Goal: Information Seeking & Learning: Check status

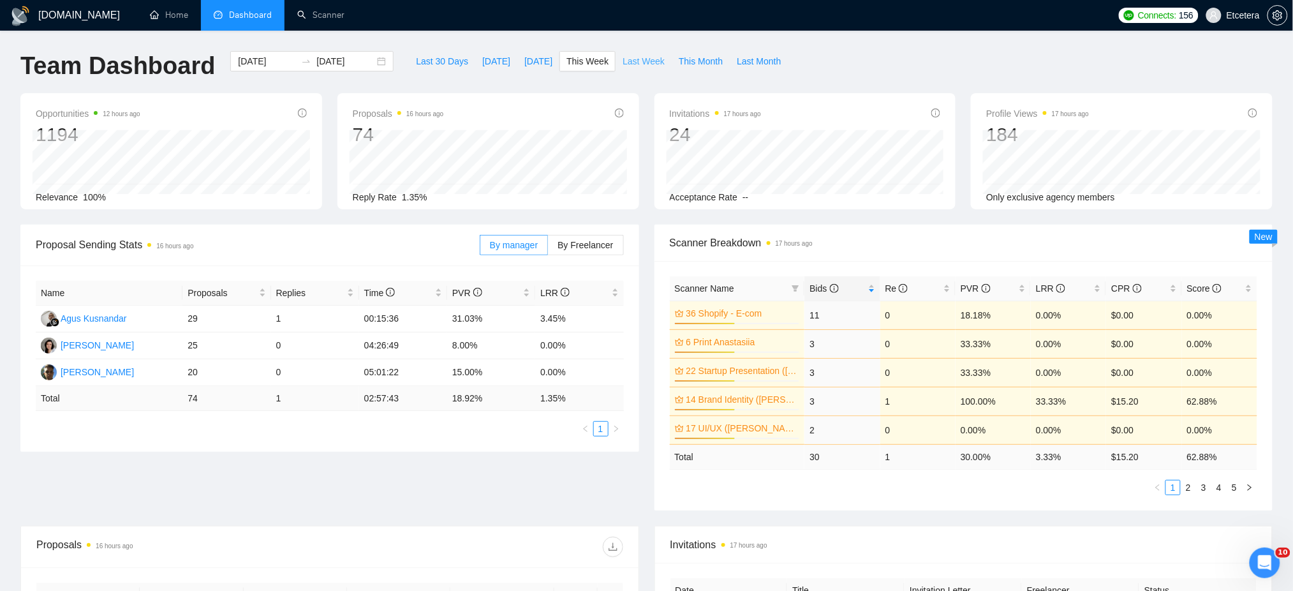
click at [640, 65] on span "Last Week" at bounding box center [644, 61] width 42 height 14
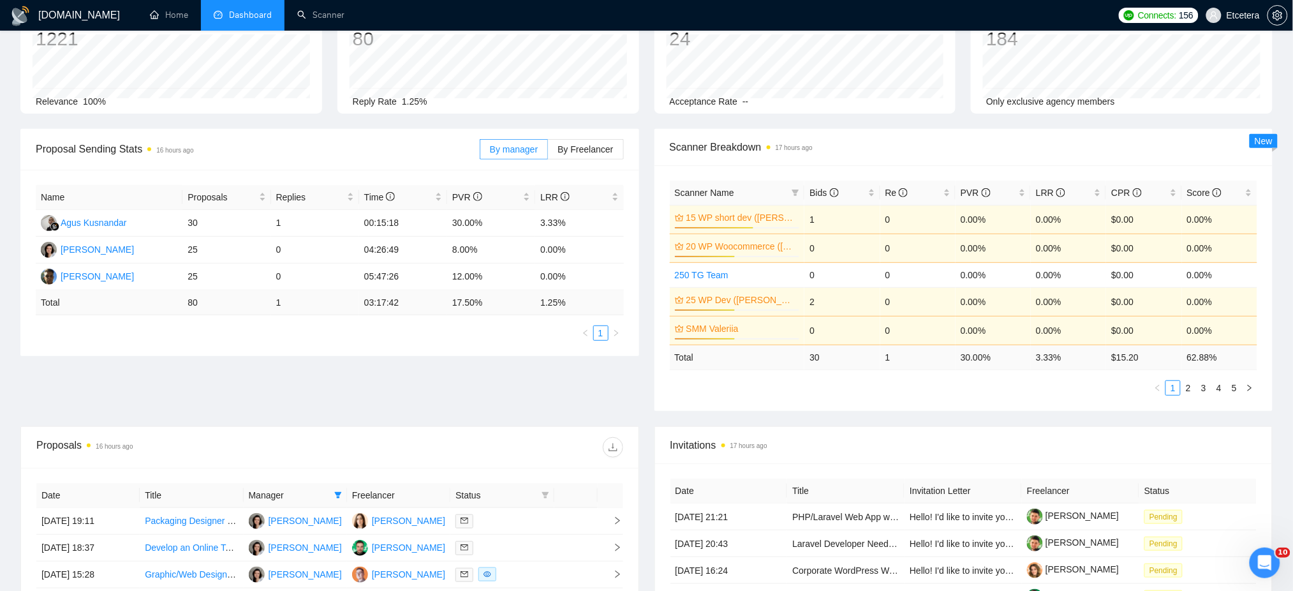
scroll to position [170, 0]
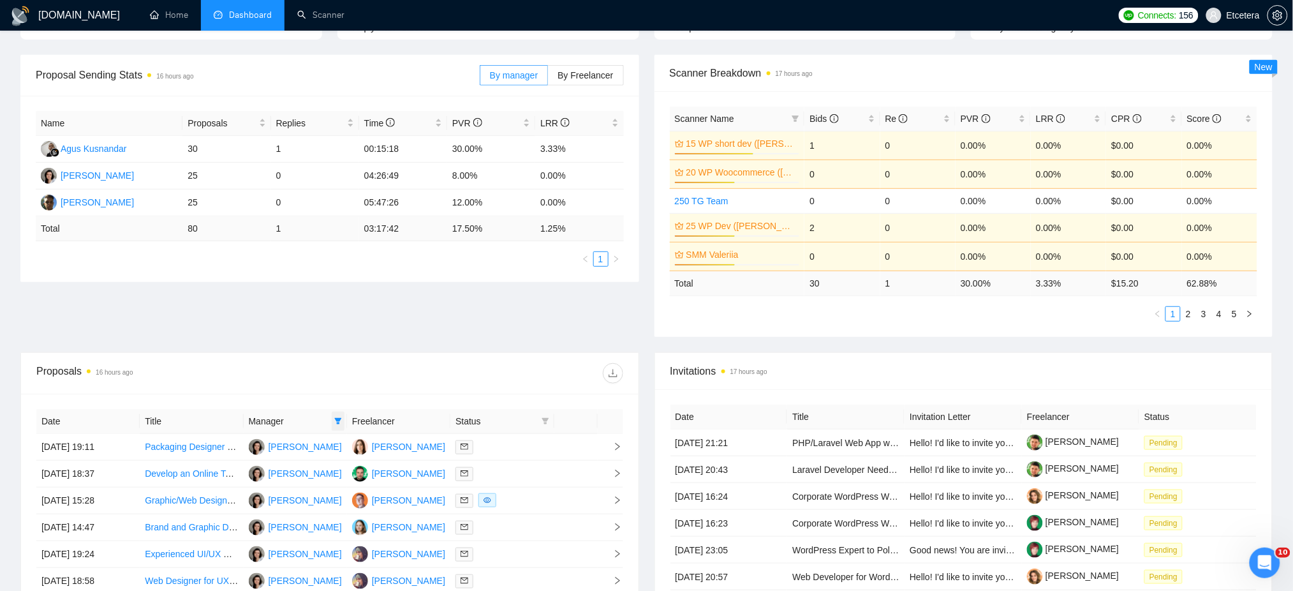
click at [336, 423] on icon "filter" at bounding box center [338, 421] width 8 height 8
click at [272, 441] on span "[PERSON_NAME]" at bounding box center [295, 446] width 73 height 10
checkbox input "false"
click at [268, 506] on img at bounding box center [264, 507] width 10 height 10
checkbox input "true"
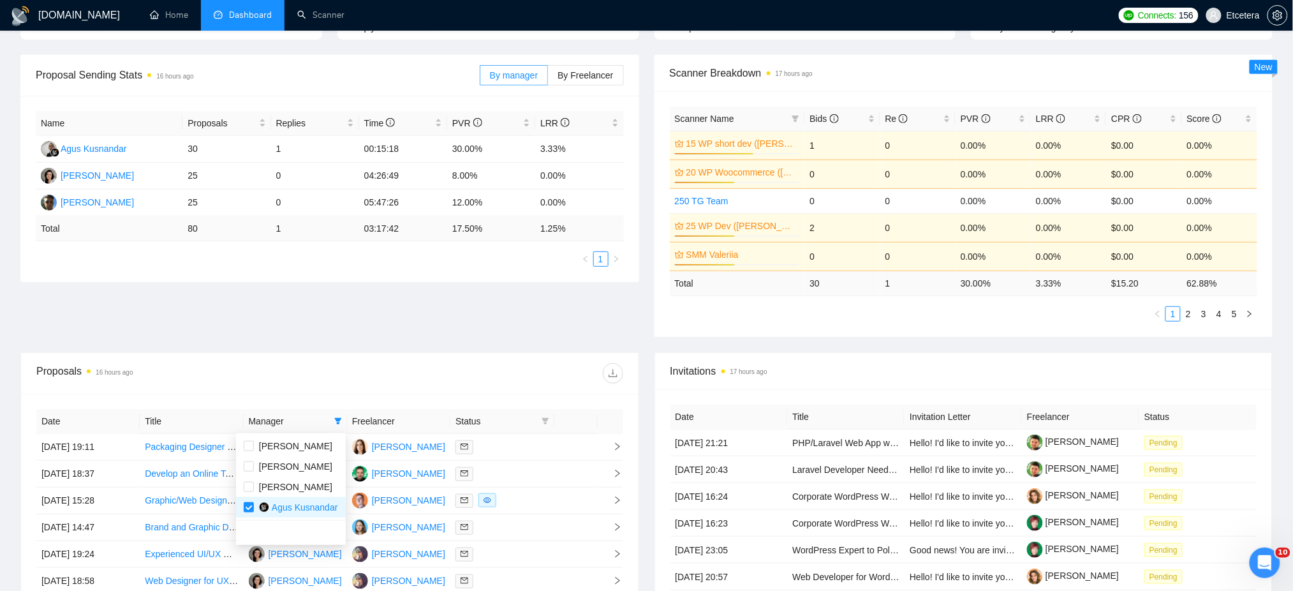
click at [356, 376] on div at bounding box center [476, 373] width 293 height 20
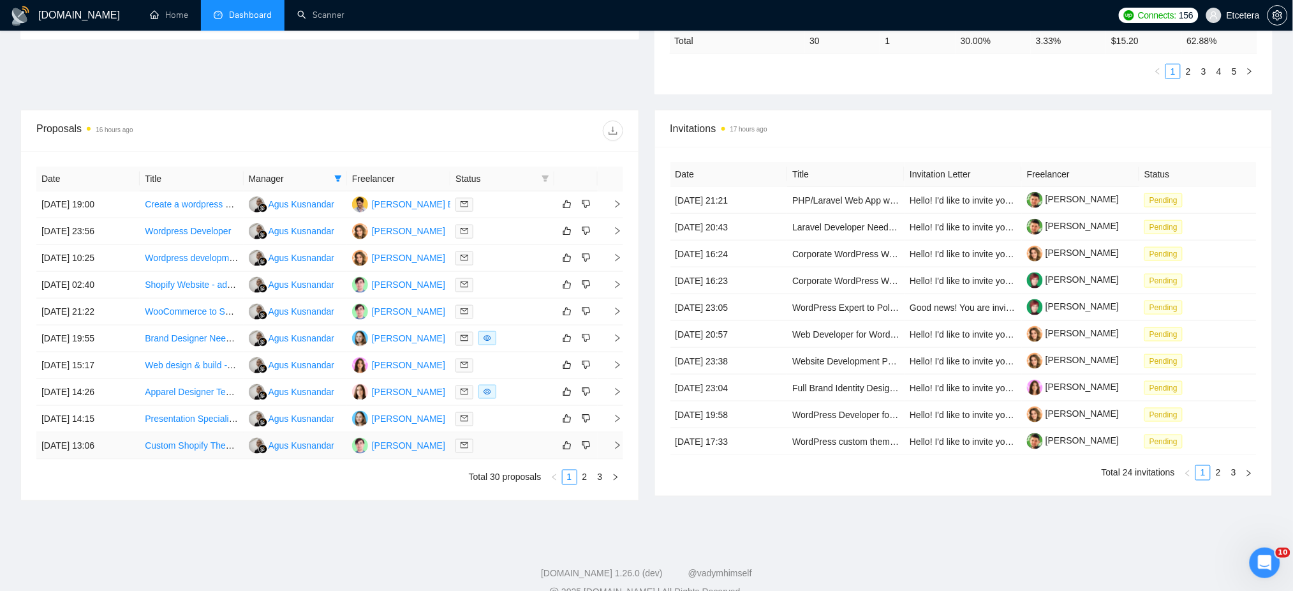
scroll to position [436, 0]
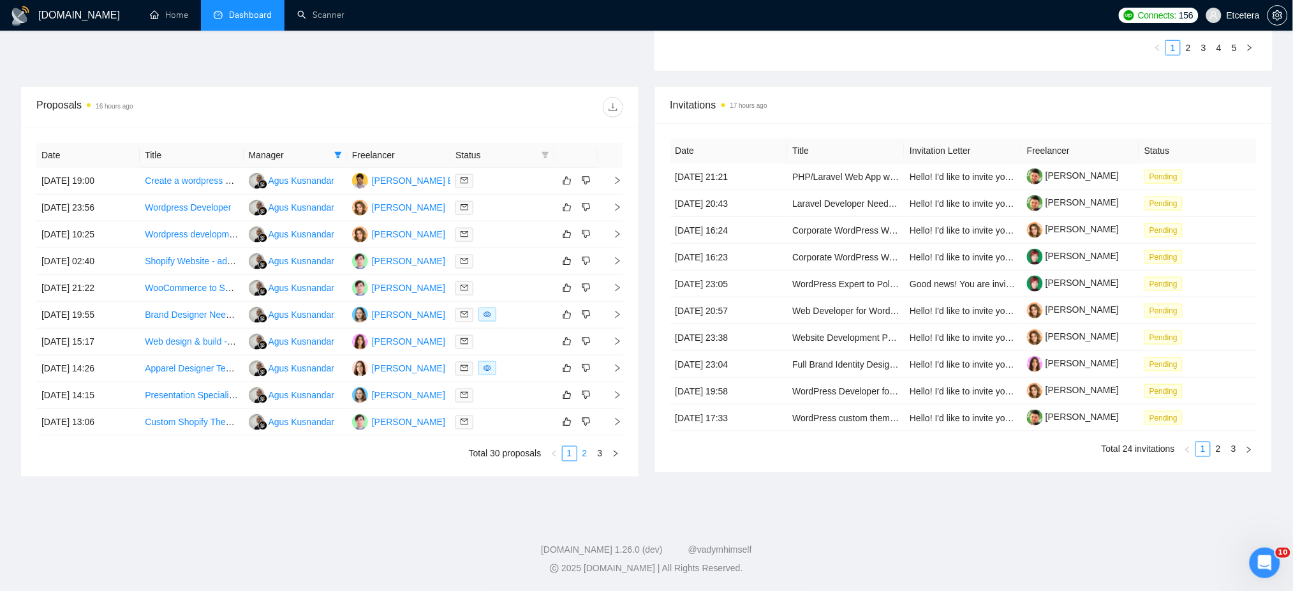
click at [580, 455] on link "2" at bounding box center [585, 453] width 14 height 14
click at [599, 457] on link "3" at bounding box center [600, 453] width 14 height 14
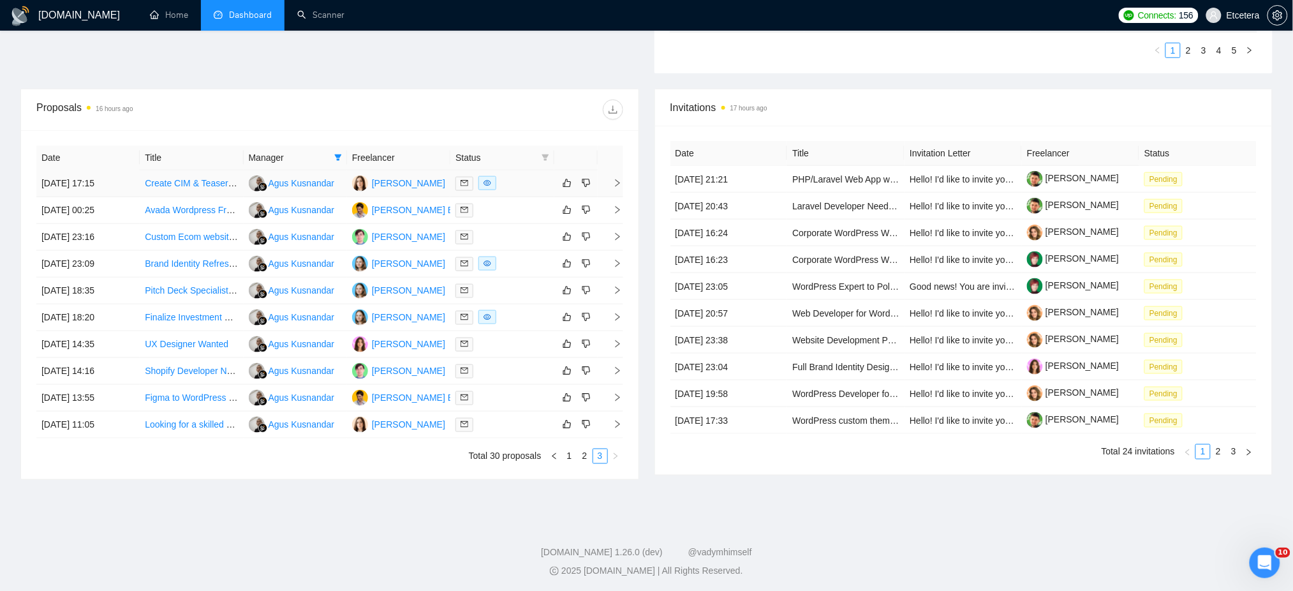
scroll to position [436, 0]
click at [586, 458] on link "2" at bounding box center [585, 453] width 14 height 14
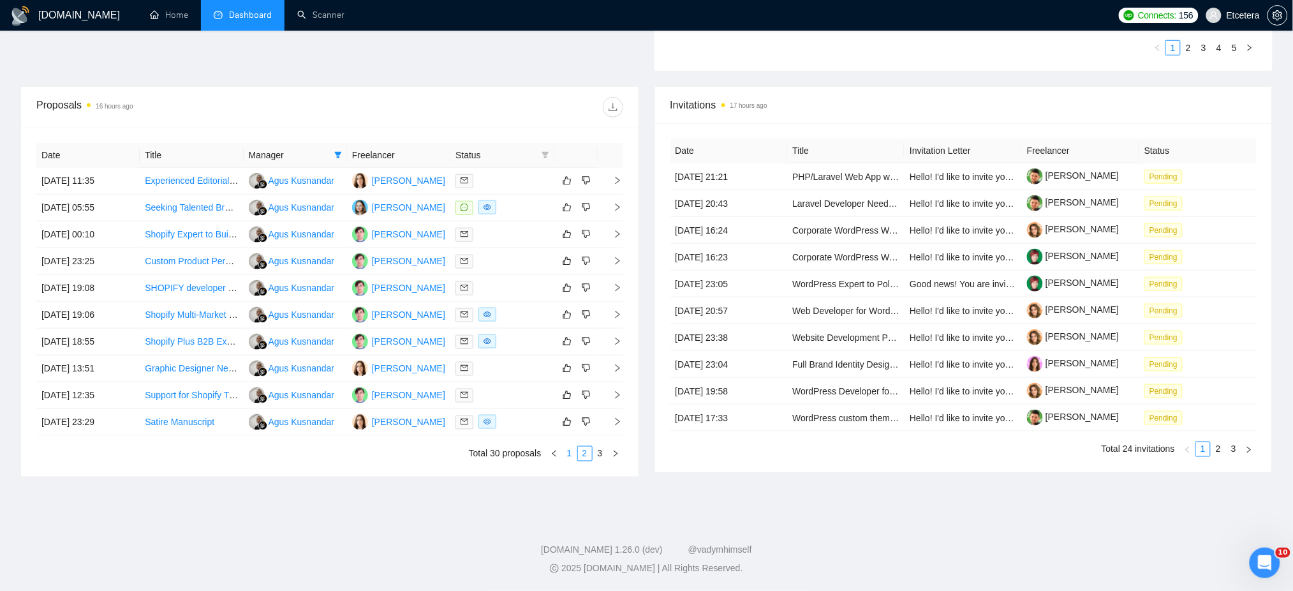
click at [568, 455] on link "1" at bounding box center [570, 453] width 14 height 14
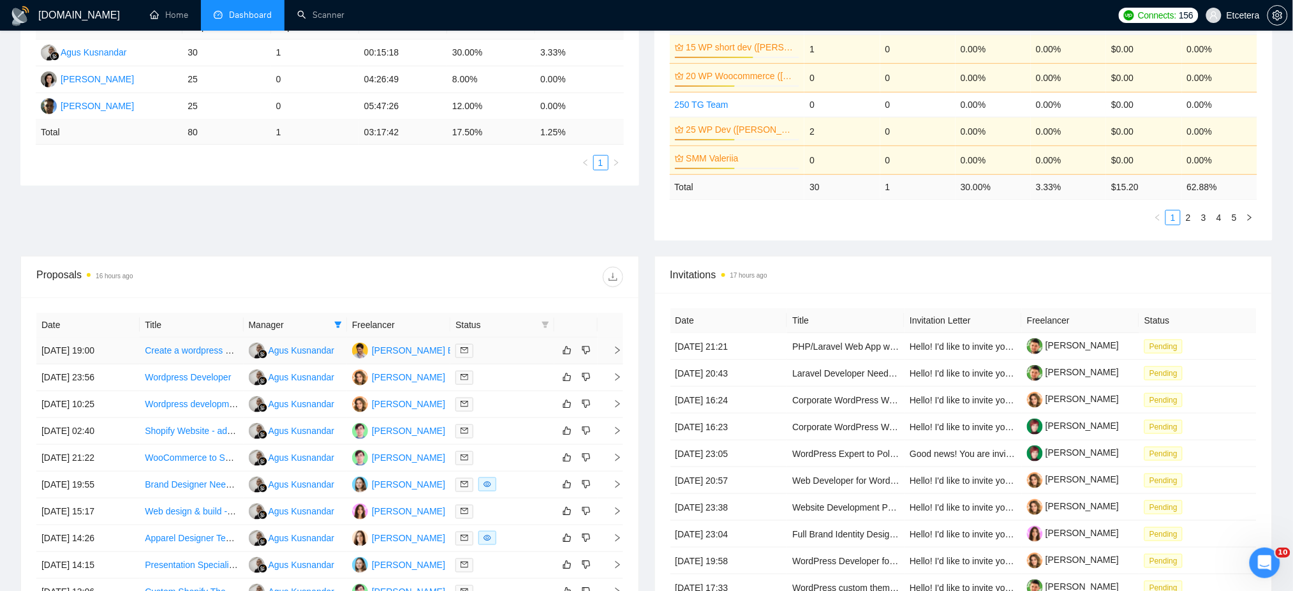
scroll to position [170, 0]
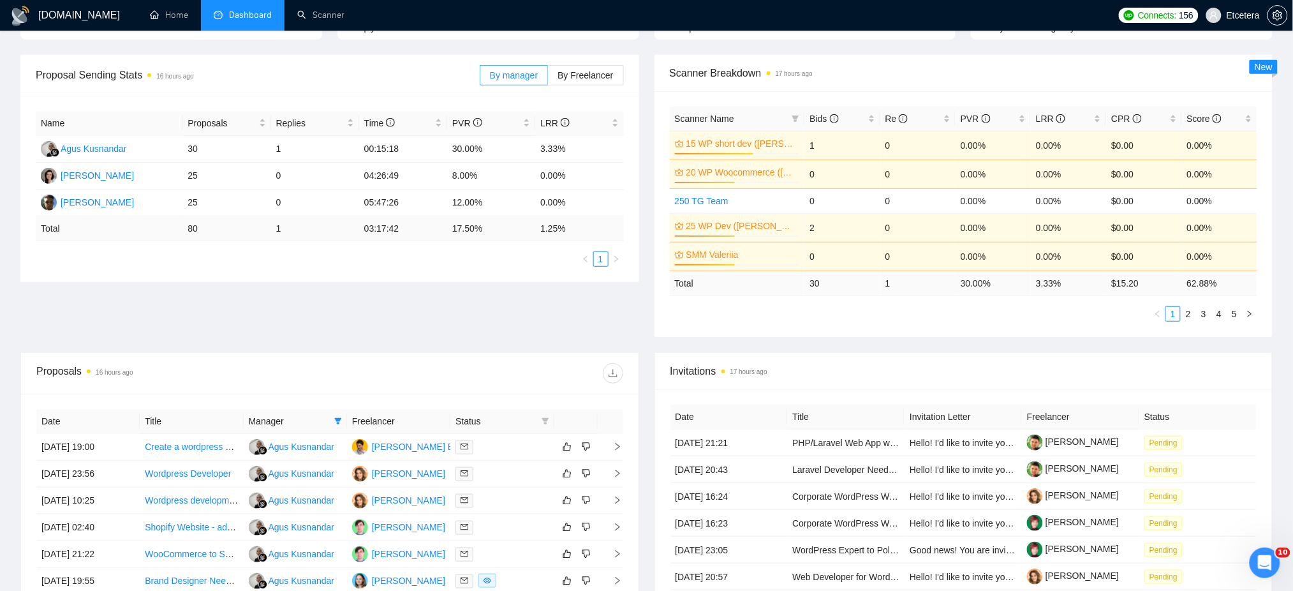
drag, startPoint x: 341, startPoint y: 415, endPoint x: 314, endPoint y: 438, distance: 34.8
click at [341, 415] on span at bounding box center [338, 420] width 13 height 19
drag, startPoint x: 261, startPoint y: 483, endPoint x: 263, endPoint y: 458, distance: 24.9
click at [261, 483] on span "[PERSON_NAME]" at bounding box center [295, 487] width 73 height 10
checkbox input "true"
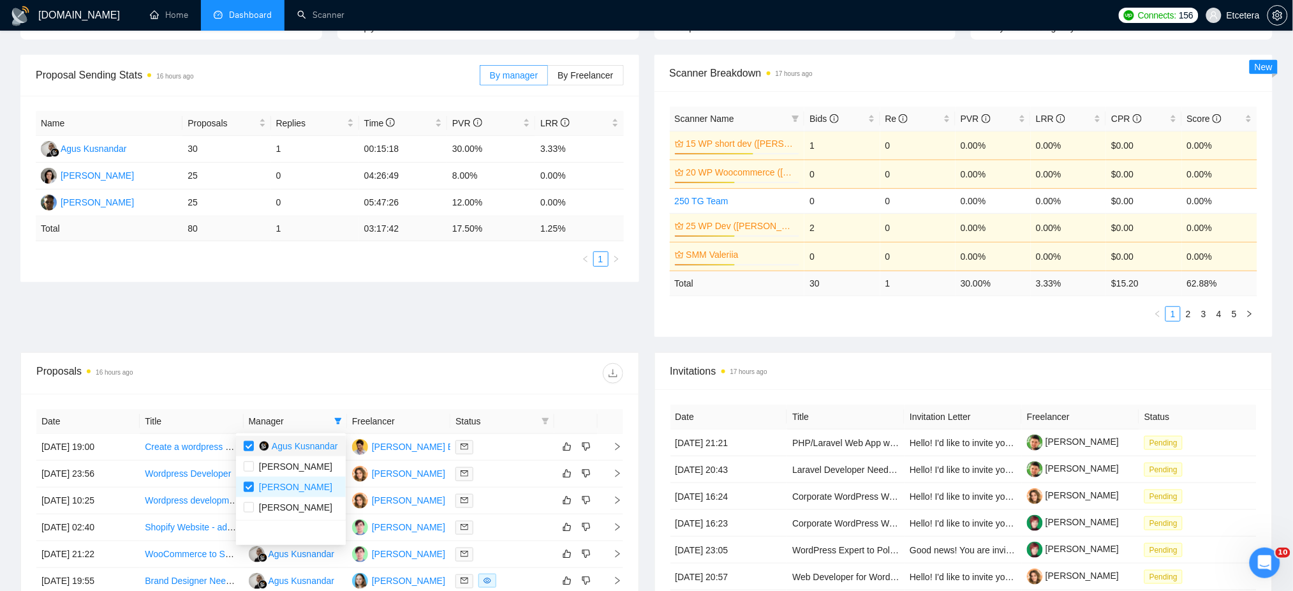
click at [291, 444] on span "Agus Kusnandar" at bounding box center [305, 446] width 66 height 10
checkbox input "false"
click at [392, 392] on div "Proposals 16 hours ago" at bounding box center [329, 373] width 587 height 41
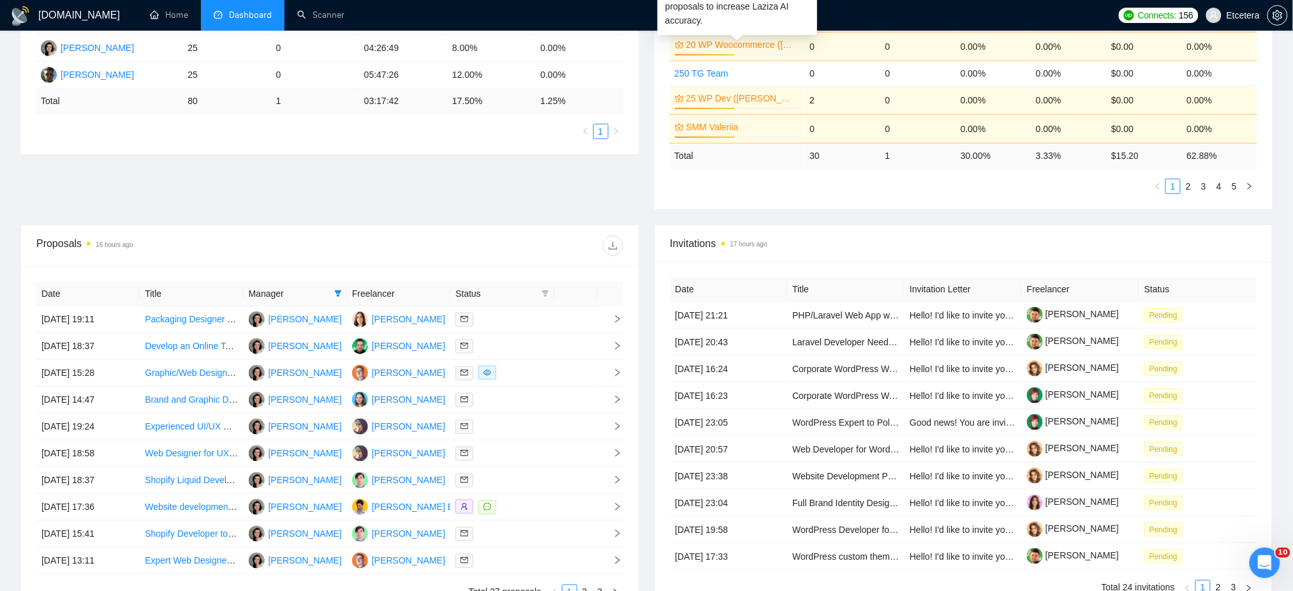
scroll to position [425, 0]
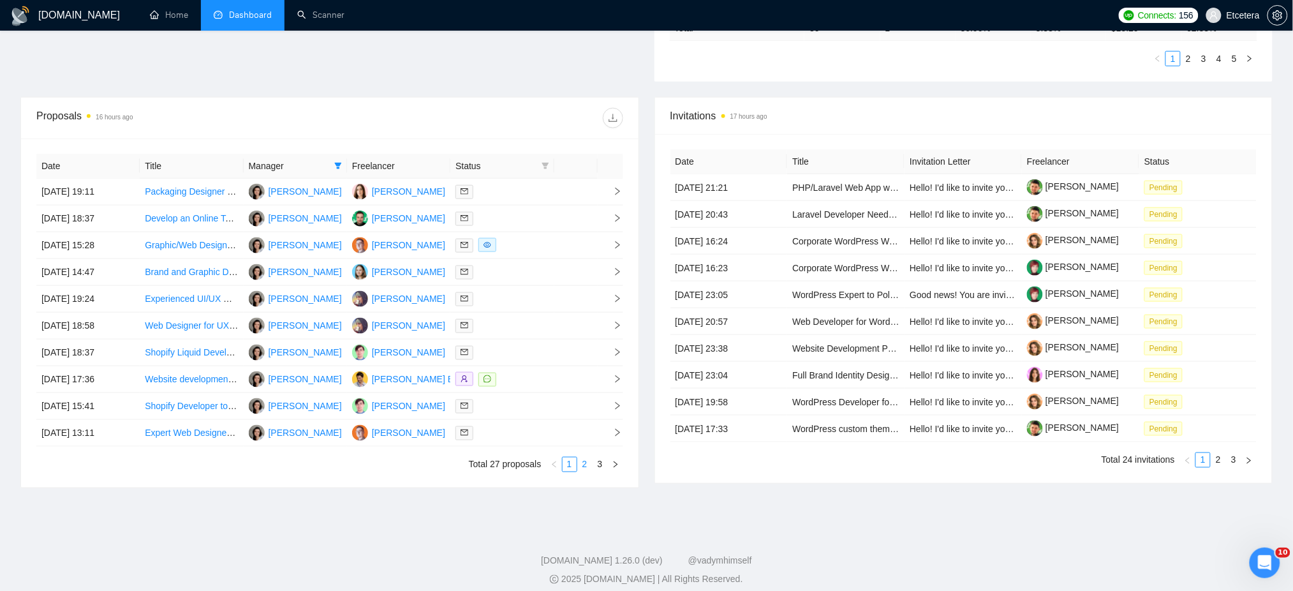
click at [582, 467] on link "2" at bounding box center [585, 464] width 14 height 14
